Goal: Find specific page/section: Find specific page/section

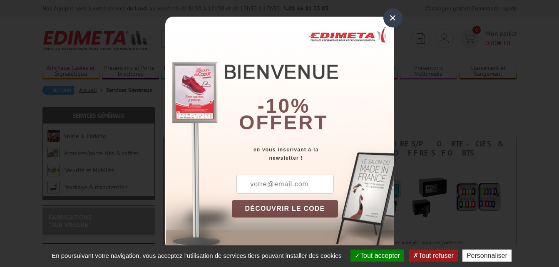
click at [394, 16] on div "×" at bounding box center [392, 17] width 19 height 19
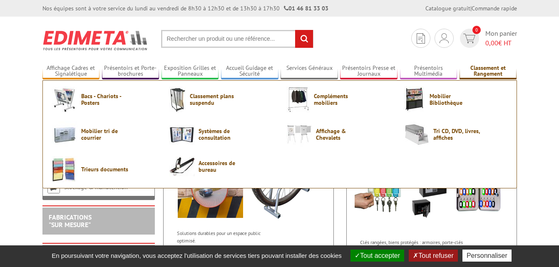
click at [493, 71] on link "Classement et Rangement" at bounding box center [487, 71] width 57 height 14
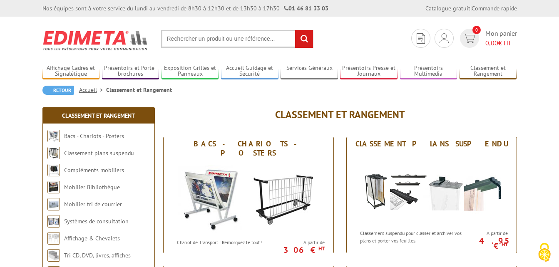
click at [215, 33] on input "text" at bounding box center [237, 39] width 152 height 18
click at [201, 42] on input "text" at bounding box center [237, 39] width 152 height 18
click at [175, 36] on input "text" at bounding box center [237, 39] width 152 height 18
click at [174, 36] on input "text" at bounding box center [237, 39] width 152 height 18
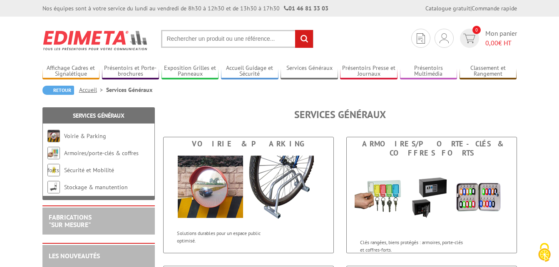
click at [167, 39] on input "text" at bounding box center [237, 39] width 152 height 18
